Goal: Navigation & Orientation: Find specific page/section

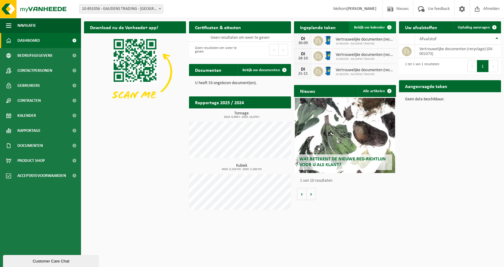
click at [386, 25] on span at bounding box center [389, 27] width 12 height 12
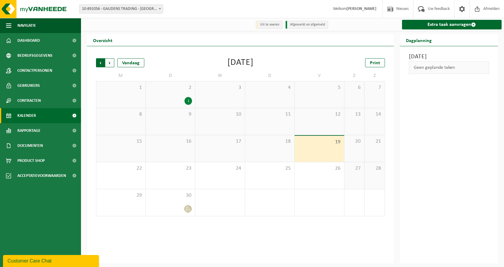
click at [109, 64] on span "Volgende" at bounding box center [109, 62] width 9 height 9
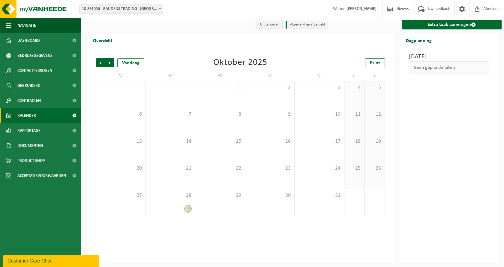
click at [109, 64] on span "Volgende" at bounding box center [109, 62] width 9 height 9
click at [100, 65] on span "Vorige" at bounding box center [100, 62] width 9 height 9
click at [110, 63] on span "Volgende" at bounding box center [109, 62] width 9 height 9
click at [265, 25] on li "Uit te voeren" at bounding box center [269, 25] width 27 height 8
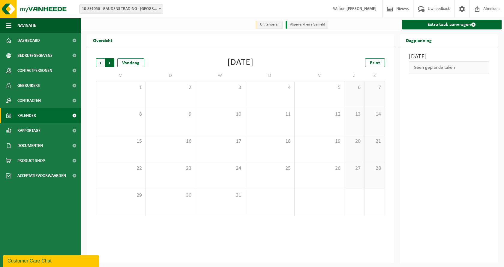
click at [101, 62] on span "Vorige" at bounding box center [100, 62] width 9 height 9
click at [99, 64] on span "Vorige" at bounding box center [100, 62] width 9 height 9
